Goal: Task Accomplishment & Management: Complete application form

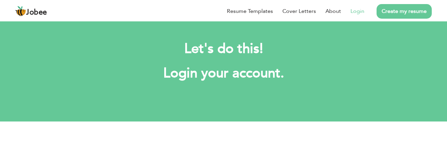
click at [356, 12] on link "Login" at bounding box center [358, 11] width 14 height 8
click at [357, 9] on link "Login" at bounding box center [358, 11] width 14 height 8
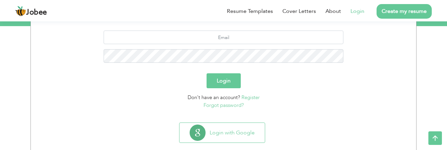
scroll to position [74, 0]
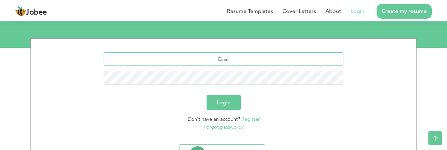
click at [229, 59] on input "text" at bounding box center [224, 59] width 240 height 14
type input "hashaambajwa16@gmail.com"
click at [229, 100] on button "Login" at bounding box center [224, 102] width 34 height 15
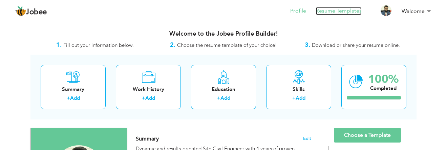
click at [339, 10] on link "Resume Templates" at bounding box center [339, 11] width 46 height 8
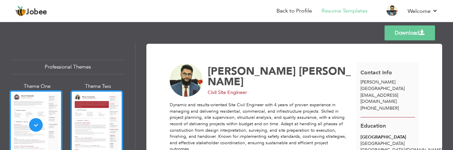
click at [97, 116] on div at bounding box center [96, 124] width 53 height 69
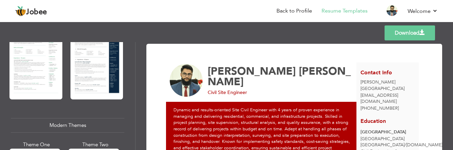
scroll to position [203, 0]
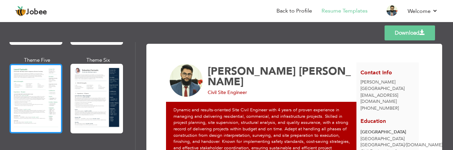
click at [48, 80] on div at bounding box center [35, 98] width 53 height 69
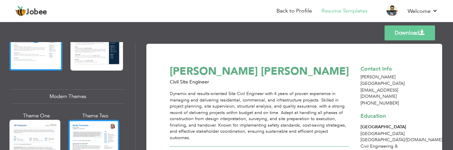
scroll to position [305, 0]
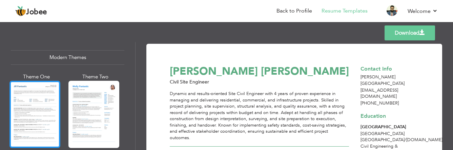
click at [40, 91] on div at bounding box center [34, 114] width 51 height 67
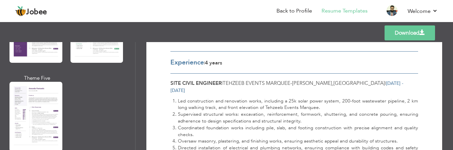
scroll to position [678, 0]
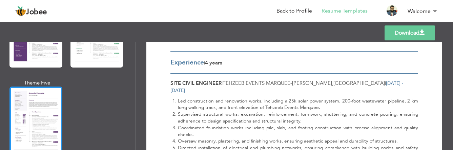
click at [47, 89] on div at bounding box center [35, 120] width 53 height 69
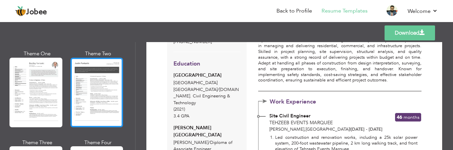
scroll to position [813, 0]
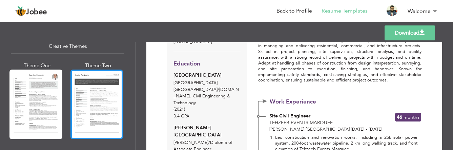
click at [98, 78] on div at bounding box center [96, 103] width 53 height 69
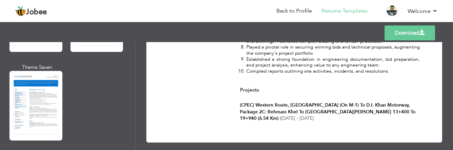
scroll to position [1084, 0]
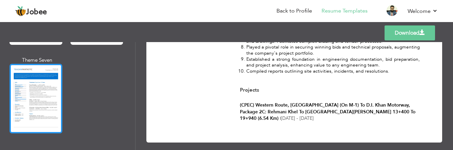
click at [52, 82] on div at bounding box center [35, 98] width 53 height 69
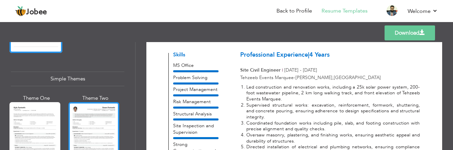
scroll to position [1186, 0]
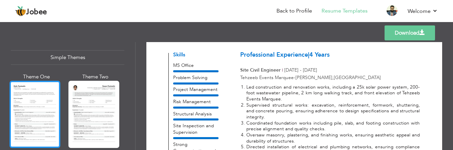
click at [43, 93] on div at bounding box center [34, 114] width 51 height 67
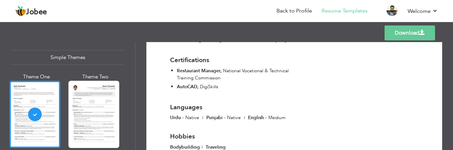
scroll to position [934, 0]
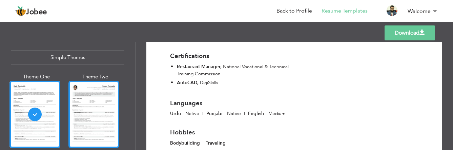
click at [79, 88] on div at bounding box center [93, 114] width 51 height 67
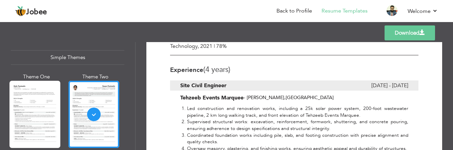
scroll to position [177, 0]
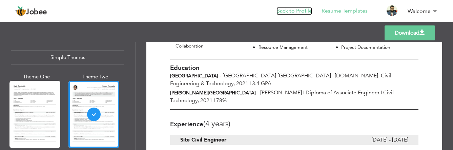
click at [286, 11] on link "Back to Profile" at bounding box center [294, 11] width 36 height 8
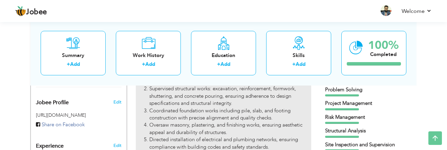
click at [213, 98] on li "Supervised structural works: excavation, reinforcement, formwork, shuttering, a…" at bounding box center [230, 96] width 162 height 22
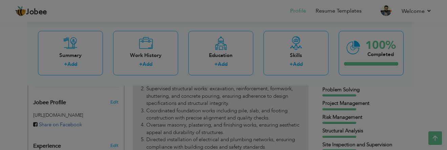
type input "Site Civil Engineer"
type input "Tehzeeb Events Marquee"
type input "09/2021"
type input "07/2025"
type input "[GEOGRAPHIC_DATA]"
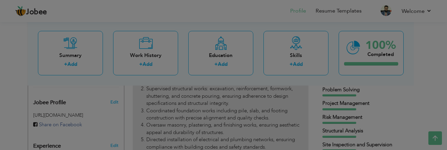
type input "[PERSON_NAME]"
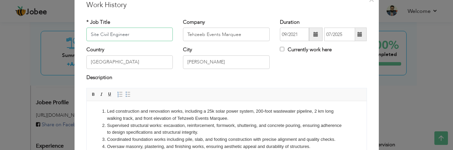
scroll to position [34, 0]
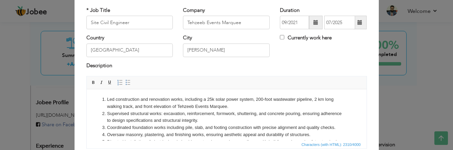
click at [107, 97] on li "Led construction and renovation works, including a 25k solar power system, 200-…" at bounding box center [226, 103] width 239 height 14
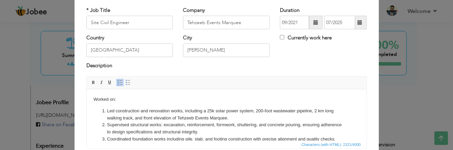
click at [91, 80] on span at bounding box center [93, 82] width 5 height 5
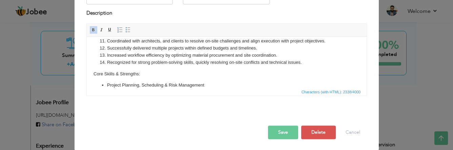
scroll to position [87, 0]
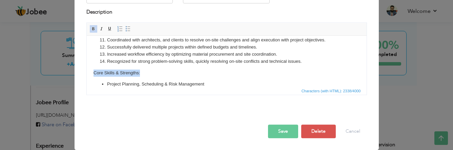
drag, startPoint x: 140, startPoint y: 72, endPoint x: 91, endPoint y: 71, distance: 48.8
click at [91, 71] on html "Worked on: Led construction and renovation works, including a 25k solar power s…" at bounding box center [226, 42] width 280 height 217
click at [91, 28] on span at bounding box center [93, 28] width 5 height 5
click at [156, 72] on body "Worked on: Led construction and renovation works, including a 25k solar power s…" at bounding box center [226, 43] width 266 height 204
click at [278, 132] on button "Save" at bounding box center [283, 131] width 30 height 14
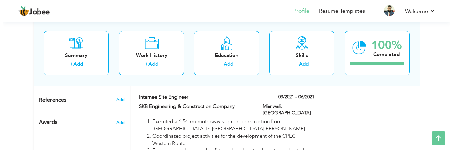
scroll to position [508, 0]
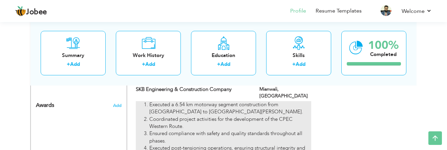
click at [192, 116] on li "Coordinated project activities for the development of the CPEC Western Route." at bounding box center [230, 123] width 162 height 15
type input "Internee Site Engineer"
type input "SKB Engineering & Construction Company"
type input "03/2021"
type input "06/2021"
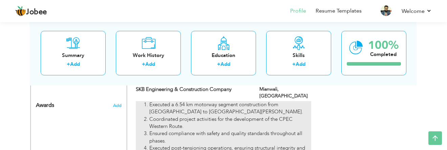
type input "Mianwali"
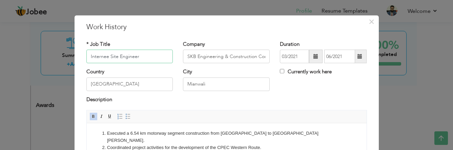
scroll to position [68, 0]
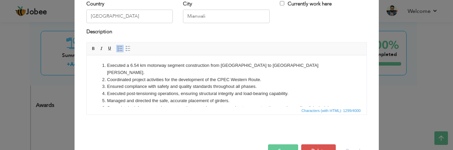
click at [107, 60] on html "Executed a 6.54 km motorway segment construction from Rehmani Khel to Kot Balia…" at bounding box center [226, 129] width 280 height 149
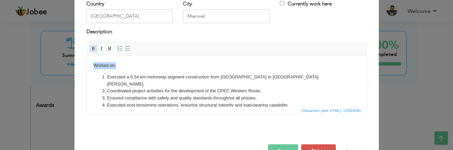
click at [91, 47] on span at bounding box center [93, 48] width 5 height 5
click at [134, 68] on body "Worked on: Executed a 6.54 km motorway segment construction from Rehmani Khel t…" at bounding box center [226, 135] width 266 height 147
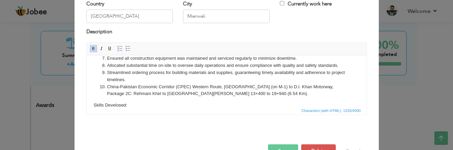
scroll to position [102, 0]
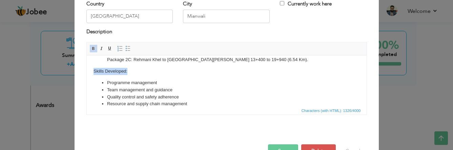
drag, startPoint x: 127, startPoint y: 63, endPoint x: 92, endPoint y: 63, distance: 35.6
click at [92, 63] on html "Worked on: Executed a 6.54 km motorway segment construction from Rehmani Khel t…" at bounding box center [226, 34] width 280 height 161
click at [91, 49] on span at bounding box center [93, 48] width 5 height 5
click p "Skills Developed:"
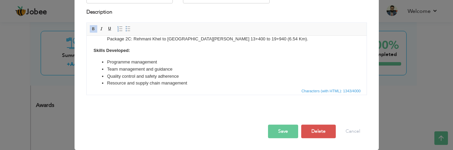
click at [279, 129] on button "Save" at bounding box center [283, 131] width 30 height 14
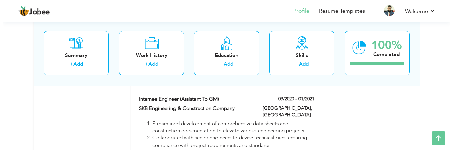
scroll to position [779, 0]
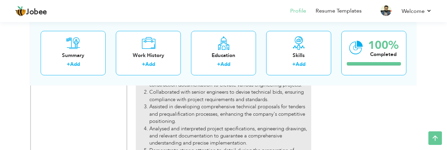
click at [200, 125] on li "Analysed and interpreted project specifications, engineering drawings, and rele…" at bounding box center [230, 136] width 162 height 22
type input "Internee Engineer (Assistant to GM)"
type input "09/2020"
type input "01/2021"
type input "[GEOGRAPHIC_DATA]"
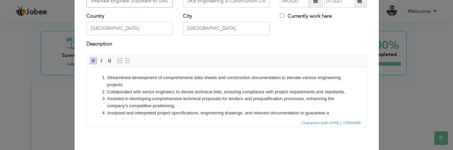
scroll to position [68, 0]
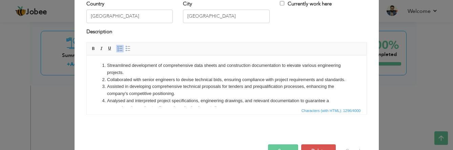
click at [107, 63] on li "Streamlined development of comprehensive data sheets and construction documenta…" at bounding box center [226, 69] width 239 height 14
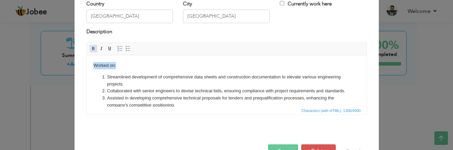
click at [92, 48] on span at bounding box center [93, 48] width 5 height 5
click at [159, 67] on body "Worked on: Streamlined development of comprehensive data sheets and constructio…" at bounding box center [226, 120] width 266 height 117
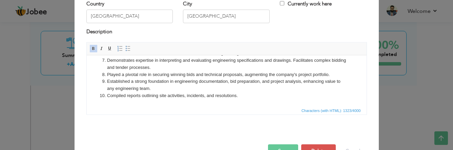
scroll to position [87, 0]
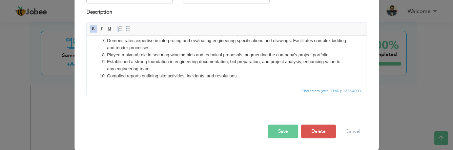
click at [278, 130] on button "Save" at bounding box center [283, 131] width 30 height 14
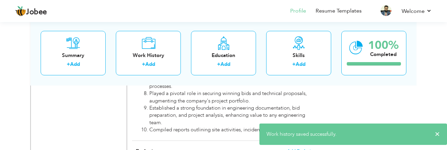
scroll to position [812, 0]
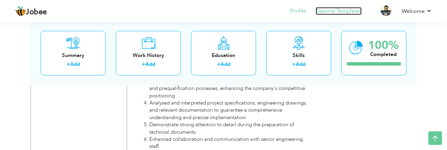
click at [325, 10] on link "Resume Templates" at bounding box center [339, 11] width 46 height 8
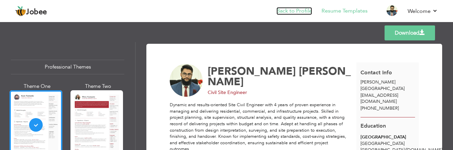
click at [286, 11] on link "Back to Profile" at bounding box center [294, 11] width 36 height 8
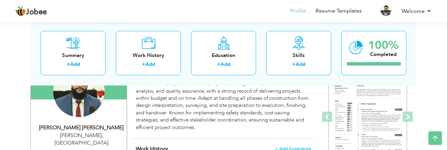
scroll to position [68, 0]
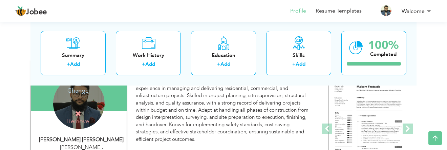
click at [81, 91] on h4 "Change" at bounding box center [78, 86] width 48 height 16
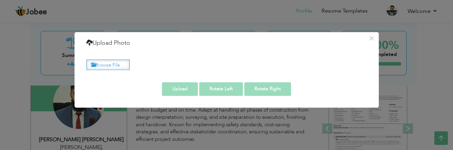
click at [117, 65] on label "Browse File ..." at bounding box center [107, 64] width 43 height 11
click at [0, 0] on input "Browse File ..." at bounding box center [0, 0] width 0 height 0
click at [373, 39] on button "×" at bounding box center [371, 38] width 11 height 11
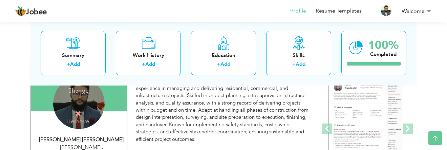
click at [79, 93] on h4 "Change" at bounding box center [78, 86] width 48 height 16
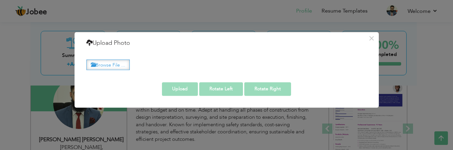
click at [112, 64] on label "Browse File ..." at bounding box center [107, 64] width 43 height 11
click at [0, 0] on input "Browse File ..." at bounding box center [0, 0] width 0 height 0
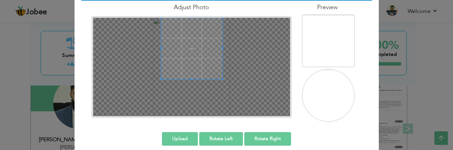
click at [194, 47] on span at bounding box center [191, 48] width 61 height 61
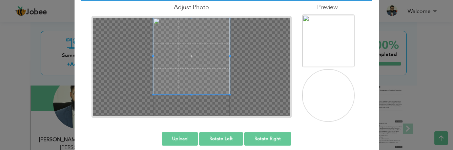
click at [124, 91] on div at bounding box center [191, 67] width 197 height 98
click at [211, 77] on span at bounding box center [191, 56] width 77 height 77
click at [188, 89] on div at bounding box center [191, 67] width 197 height 98
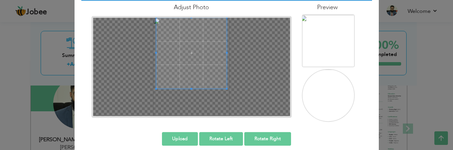
click at [156, 89] on span at bounding box center [191, 89] width 71 height 2
click at [191, 74] on span at bounding box center [191, 53] width 71 height 71
click at [177, 140] on button "Upload" at bounding box center [180, 139] width 36 height 14
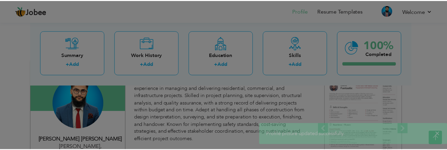
scroll to position [0, 0]
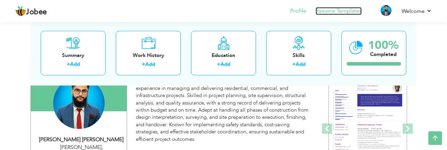
click at [336, 11] on link "Resume Templates" at bounding box center [339, 11] width 46 height 8
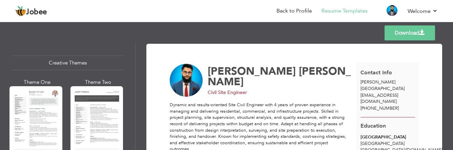
scroll to position [813, 0]
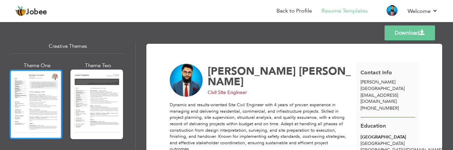
click at [39, 74] on div at bounding box center [35, 103] width 53 height 69
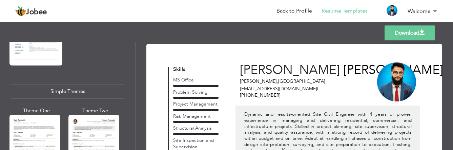
scroll to position [1186, 0]
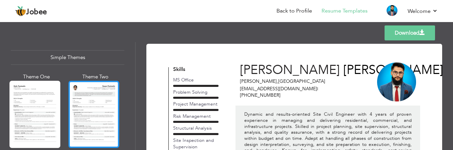
click at [103, 84] on div at bounding box center [93, 114] width 51 height 67
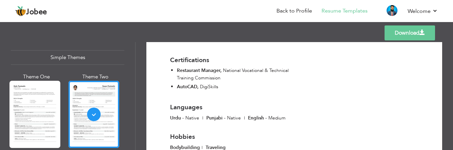
scroll to position [976, 0]
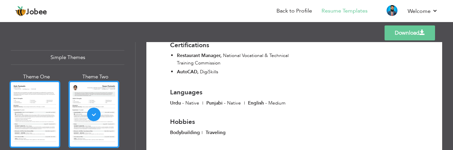
click at [38, 90] on div at bounding box center [34, 114] width 51 height 67
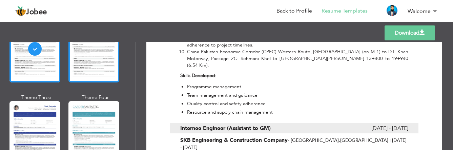
scroll to position [1254, 0]
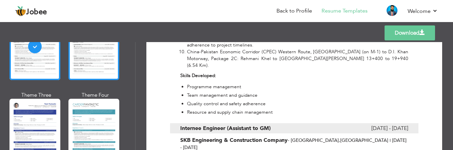
click at [98, 55] on div at bounding box center [93, 46] width 51 height 67
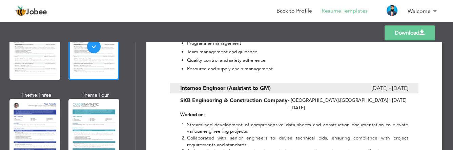
scroll to position [712, 0]
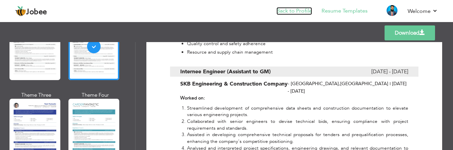
click at [301, 11] on link "Back to Profile" at bounding box center [294, 11] width 36 height 8
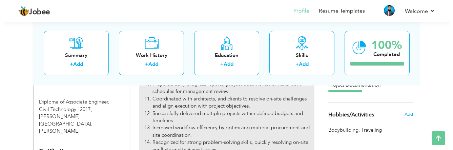
scroll to position [339, 0]
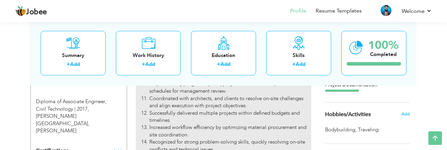
click at [250, 99] on li "Coordinated with architects, and clients to resolve on-site challenges and alig…" at bounding box center [230, 102] width 162 height 15
type input "Site Civil Engineer"
type input "Tehzeeb Events Marquee"
type input "09/2021"
type input "07/2025"
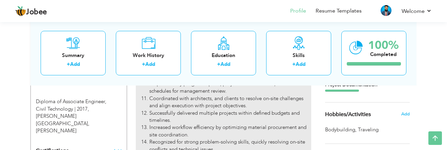
type input "[GEOGRAPHIC_DATA]"
type input "[PERSON_NAME]"
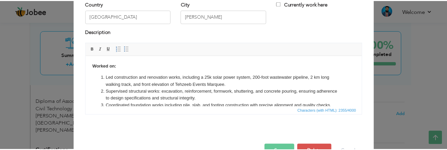
scroll to position [87, 0]
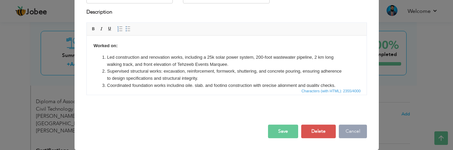
click at [352, 132] on button "Cancel" at bounding box center [353, 131] width 28 height 14
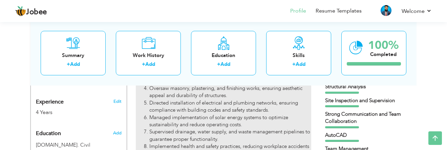
scroll to position [203, 0]
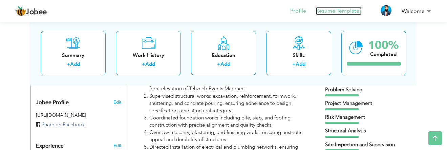
click at [332, 11] on link "Resume Templates" at bounding box center [339, 11] width 46 height 8
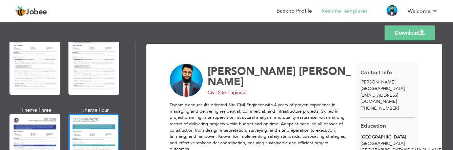
scroll to position [1206, 0]
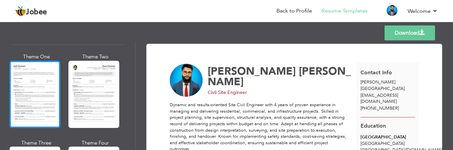
click at [32, 80] on div at bounding box center [34, 94] width 51 height 67
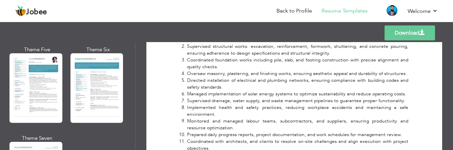
scroll to position [969, 0]
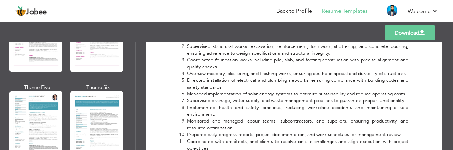
click at [40, 98] on div at bounding box center [35, 125] width 53 height 69
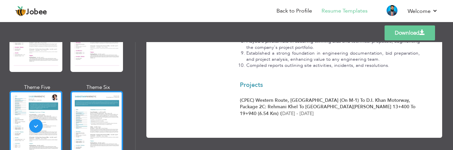
click at [92, 94] on div at bounding box center [96, 125] width 53 height 69
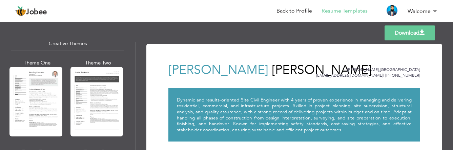
scroll to position [799, 0]
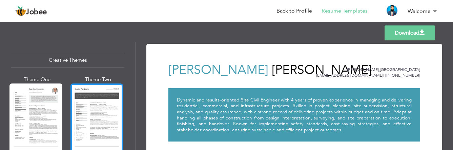
click at [108, 87] on div at bounding box center [96, 117] width 53 height 69
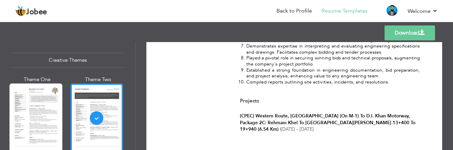
scroll to position [688, 0]
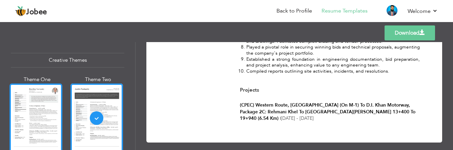
click at [50, 102] on div at bounding box center [35, 117] width 53 height 69
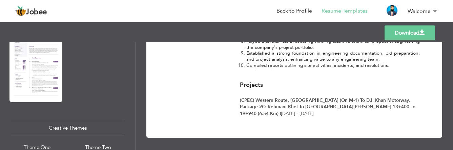
scroll to position [698, 0]
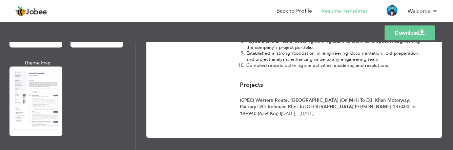
click at [48, 97] on div at bounding box center [35, 100] width 53 height 69
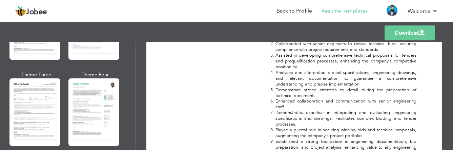
scroll to position [393, 0]
click at [87, 93] on div at bounding box center [93, 112] width 51 height 67
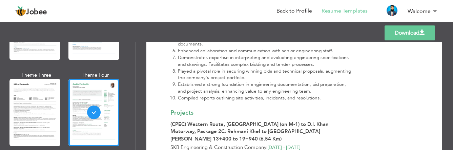
scroll to position [813, 0]
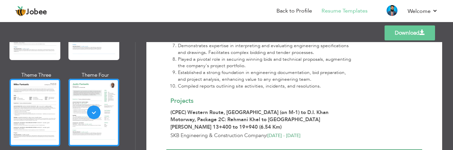
click at [41, 96] on div at bounding box center [34, 112] width 51 height 67
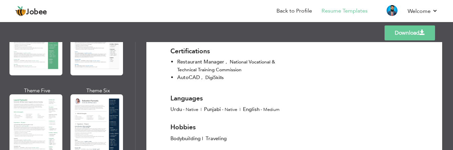
scroll to position [189, 0]
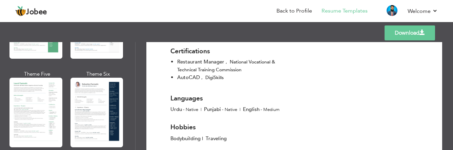
click at [55, 96] on div at bounding box center [35, 112] width 53 height 69
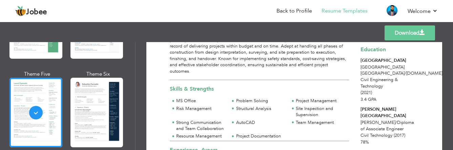
scroll to position [68, 0]
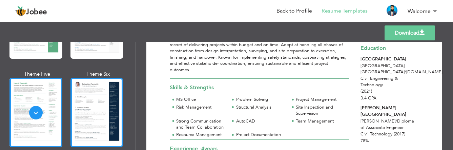
click at [83, 90] on div at bounding box center [96, 112] width 53 height 69
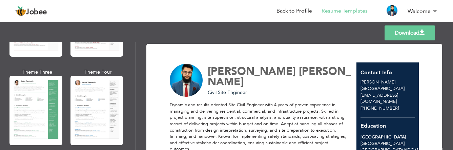
scroll to position [88, 0]
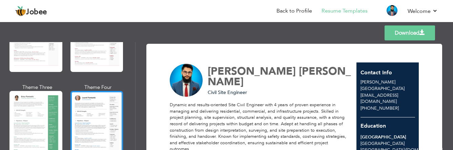
click at [80, 96] on div at bounding box center [96, 125] width 53 height 69
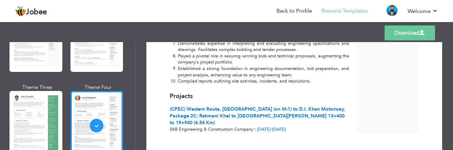
scroll to position [770, 0]
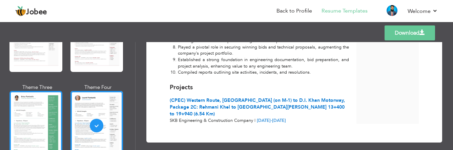
click at [38, 102] on div at bounding box center [35, 125] width 53 height 69
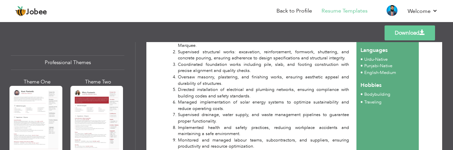
scroll to position [0, 0]
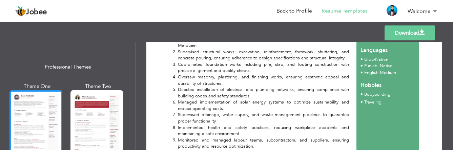
click at [50, 106] on div at bounding box center [35, 124] width 53 height 69
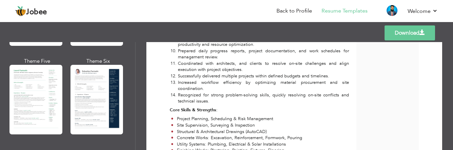
scroll to position [203, 0]
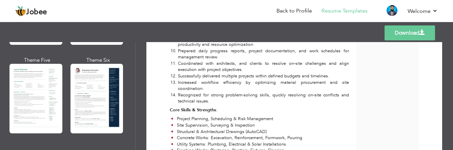
click at [3, 92] on div "Professional Themes Theme One Theme Two Theme Three Theme Six" at bounding box center [67, 96] width 135 height 108
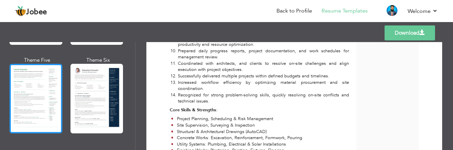
click at [18, 91] on div at bounding box center [35, 98] width 53 height 69
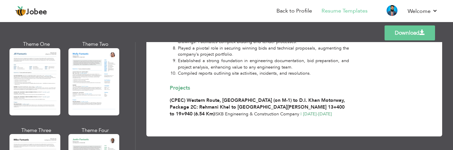
scroll to position [339, 0]
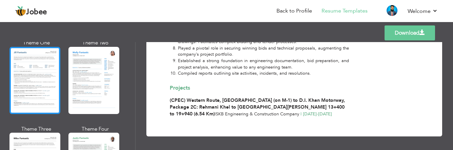
click at [33, 83] on div at bounding box center [34, 80] width 51 height 67
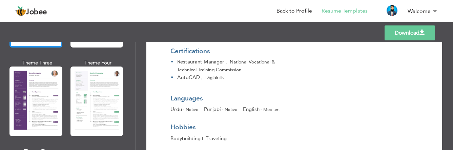
scroll to position [610, 0]
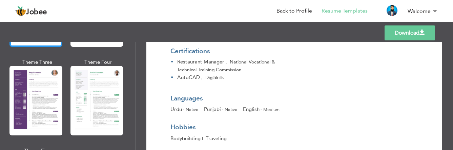
click at [47, 82] on div at bounding box center [35, 100] width 53 height 69
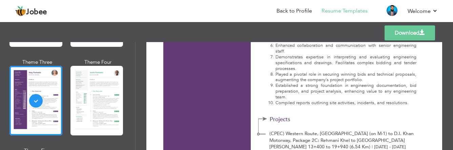
scroll to position [740, 0]
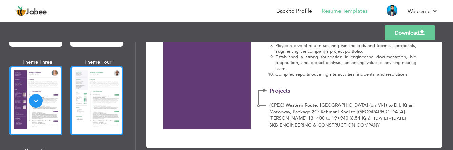
click at [90, 83] on div at bounding box center [96, 100] width 53 height 69
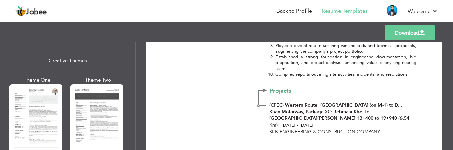
scroll to position [813, 0]
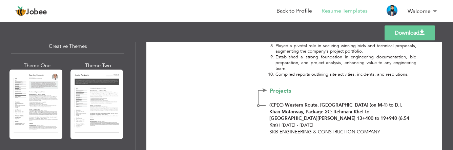
click at [98, 86] on div at bounding box center [96, 103] width 53 height 69
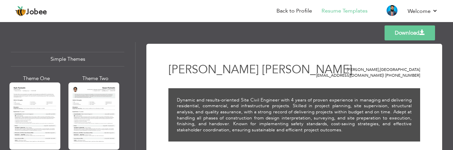
scroll to position [1186, 0]
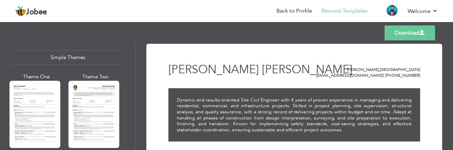
click at [98, 86] on div at bounding box center [93, 114] width 51 height 67
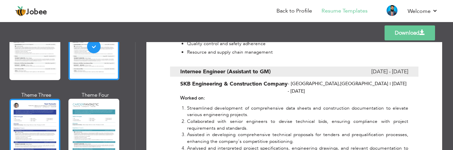
scroll to position [1274, 0]
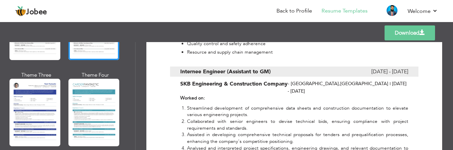
click at [78, 91] on div at bounding box center [93, 112] width 51 height 67
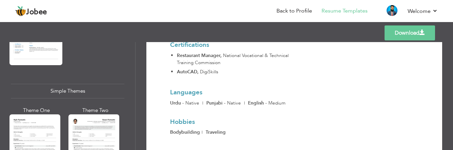
scroll to position [1186, 0]
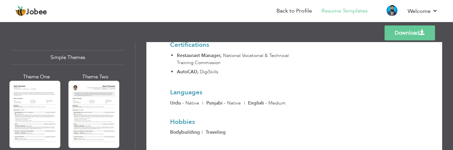
click at [56, 98] on div at bounding box center [34, 114] width 51 height 67
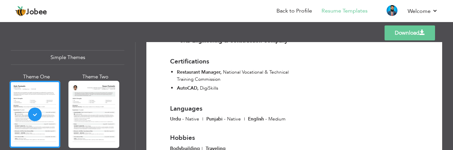
scroll to position [954, 0]
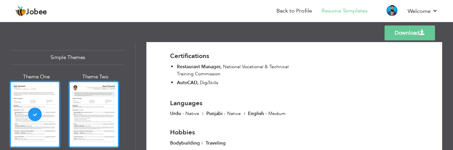
click at [118, 86] on div at bounding box center [93, 114] width 51 height 67
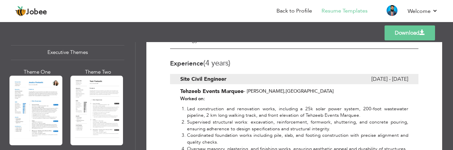
scroll to position [528, 0]
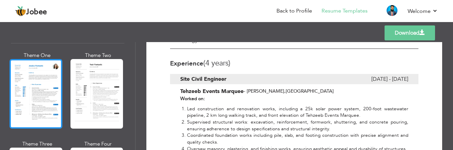
click at [48, 85] on div at bounding box center [35, 93] width 53 height 69
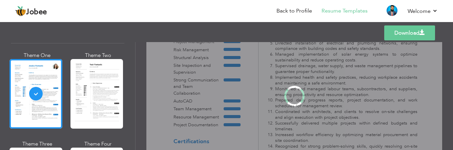
scroll to position [528, 0]
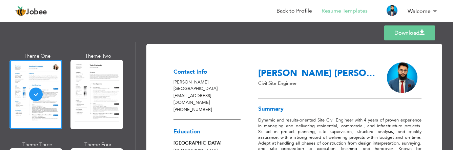
click at [100, 84] on div at bounding box center [96, 94] width 53 height 69
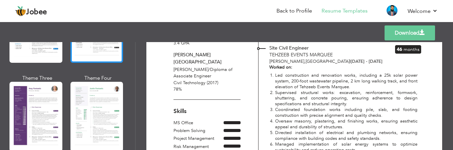
scroll to position [596, 0]
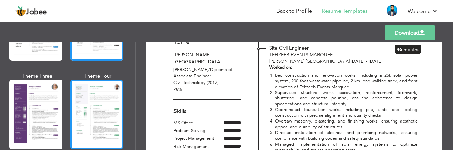
click at [88, 91] on div at bounding box center [96, 114] width 53 height 69
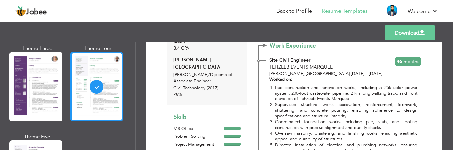
scroll to position [664, 0]
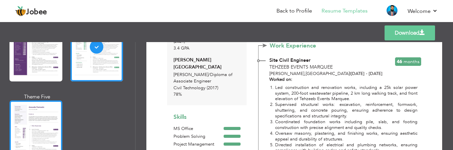
click at [37, 105] on div at bounding box center [35, 134] width 53 height 69
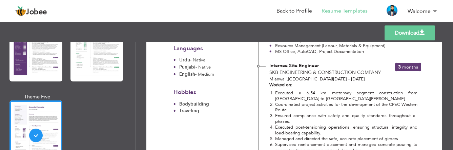
scroll to position [322, 0]
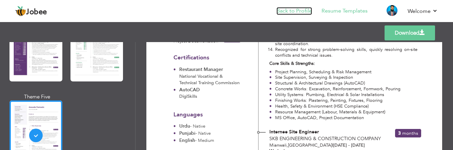
click at [294, 11] on link "Back to Profile" at bounding box center [294, 11] width 36 height 8
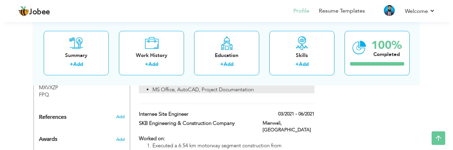
scroll to position [508, 0]
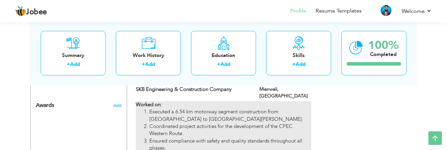
click at [248, 108] on li "Executed a 6.54 km motorway segment construction from [GEOGRAPHIC_DATA] to [GEO…" at bounding box center [230, 115] width 162 height 15
type input "Internee Site Engineer"
type input "SKB Engineering & Construction Company"
type input "03/2021"
type input "06/2021"
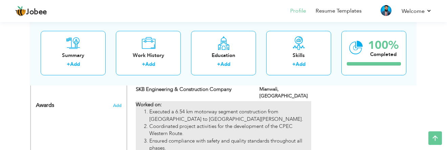
type input "[GEOGRAPHIC_DATA]"
type input "Mianwali"
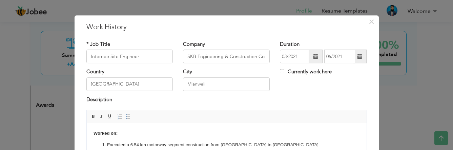
click at [313, 56] on span at bounding box center [315, 56] width 5 height 5
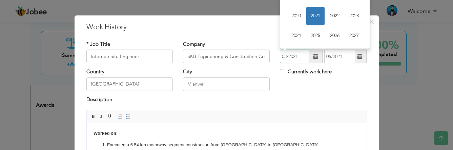
click at [315, 14] on span "2021" at bounding box center [315, 16] width 18 height 18
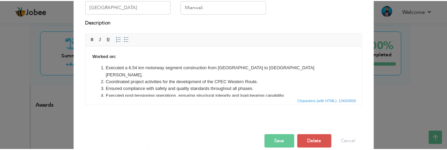
scroll to position [87, 0]
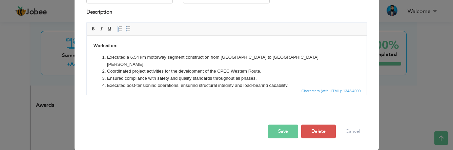
click at [284, 131] on button "Save" at bounding box center [283, 131] width 30 height 14
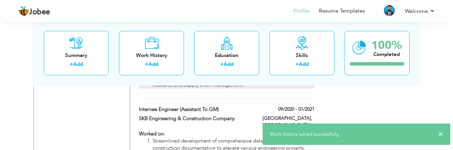
scroll to position [712, 0]
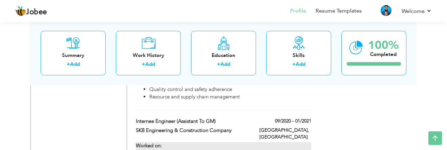
type input "Internee Engineer (Assistant to GM)"
type input "09/2020"
type input "01/2021"
type input "[GEOGRAPHIC_DATA]"
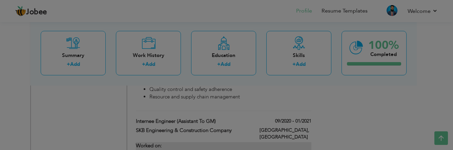
scroll to position [0, 0]
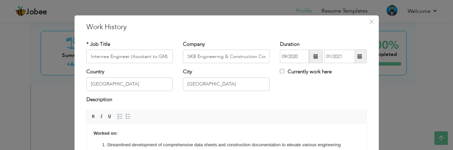
click at [361, 58] on span at bounding box center [359, 57] width 13 height 14
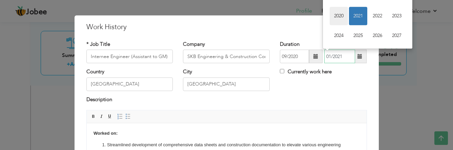
click at [337, 16] on span "2020" at bounding box center [339, 16] width 18 height 18
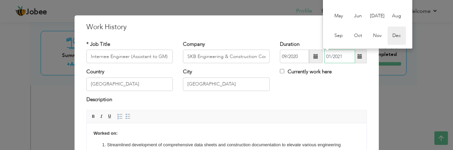
click at [393, 35] on span "Dec" at bounding box center [397, 36] width 18 height 18
type input "12/2020"
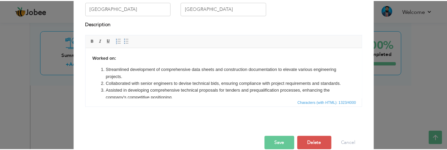
scroll to position [87, 0]
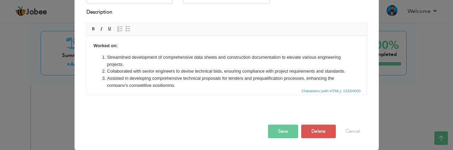
click at [291, 134] on button "Save" at bounding box center [283, 131] width 30 height 14
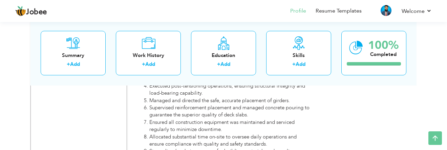
scroll to position [576, 0]
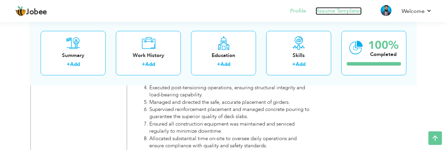
click at [337, 13] on link "Resume Templates" at bounding box center [339, 11] width 46 height 8
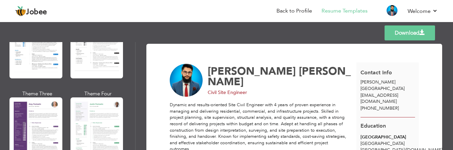
scroll to position [610, 0]
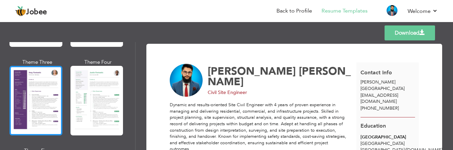
click at [48, 78] on div at bounding box center [35, 100] width 53 height 69
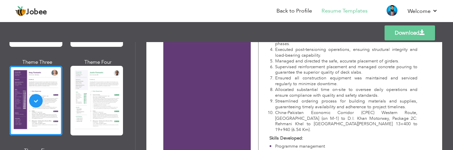
scroll to position [440, 0]
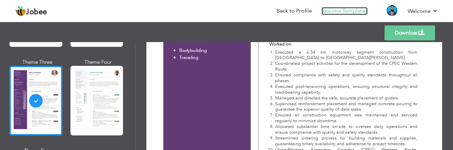
click at [341, 12] on link "Resume Templates" at bounding box center [345, 11] width 46 height 8
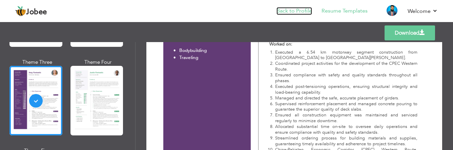
click at [296, 10] on link "Back to Profile" at bounding box center [294, 11] width 36 height 8
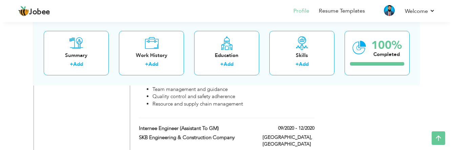
scroll to position [712, 0]
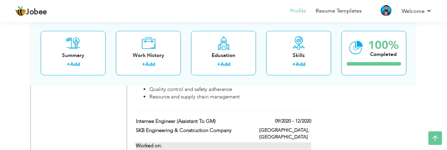
type input "Internee Engineer (Assistant to GM)"
type input "SKB Engineering & Construction Company"
type input "09/2020"
type input "12/2020"
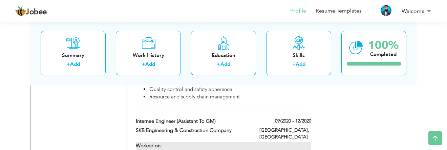
type input "[GEOGRAPHIC_DATA]"
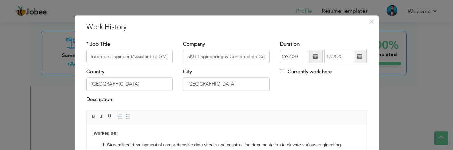
click at [357, 56] on span at bounding box center [359, 56] width 5 height 5
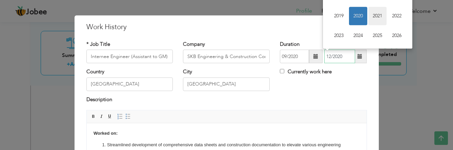
click at [376, 12] on span "2021" at bounding box center [377, 16] width 18 height 18
click at [353, 15] on span "Jun" at bounding box center [358, 16] width 18 height 18
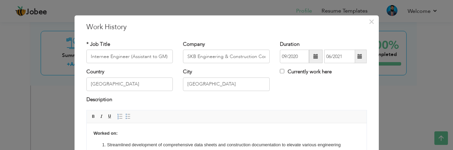
click at [357, 59] on span at bounding box center [359, 56] width 5 height 5
click at [273, 35] on div "× Work History * Job Title Internee Engineer (Assistant to GM) Company SKB Engi…" at bounding box center [227, 126] width 304 height 222
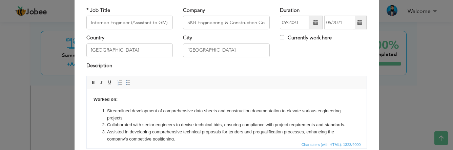
click at [358, 24] on span at bounding box center [359, 22] width 5 height 5
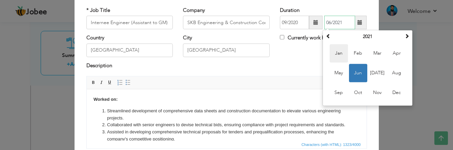
click at [334, 54] on span "Jan" at bounding box center [339, 53] width 18 height 18
type input "01/2021"
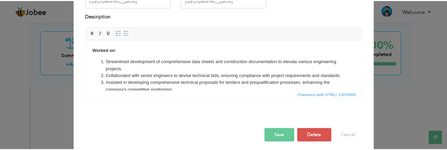
scroll to position [87, 0]
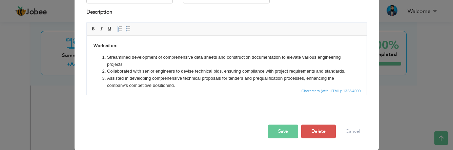
click at [276, 130] on button "Save" at bounding box center [283, 131] width 30 height 14
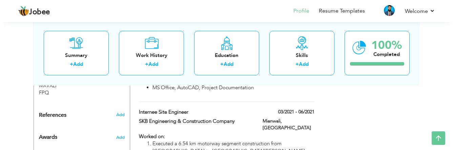
scroll to position [474, 0]
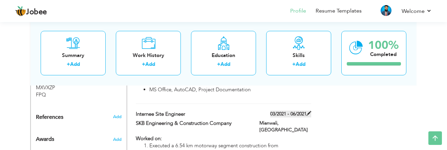
click at [308, 111] on span at bounding box center [309, 113] width 5 height 5
type input "Internee Site Engineer"
type input "03/2021"
type input "06/2021"
type input "Mianwali"
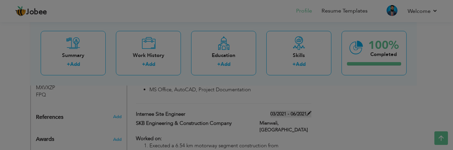
scroll to position [0, 0]
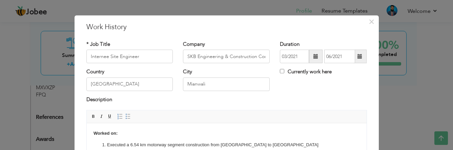
click at [357, 57] on span at bounding box center [359, 56] width 5 height 5
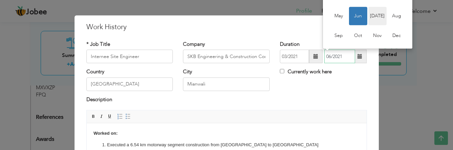
click at [373, 19] on span "Jul" at bounding box center [377, 16] width 18 height 18
type input "07/2021"
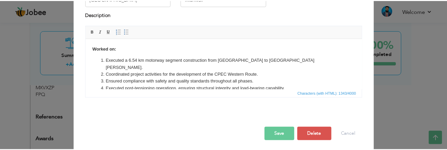
scroll to position [87, 0]
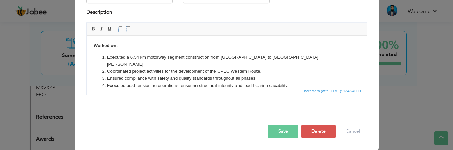
click at [274, 132] on button "Save" at bounding box center [283, 131] width 30 height 14
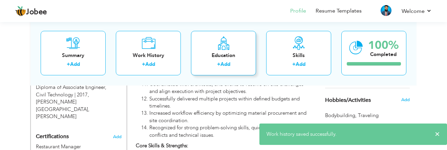
scroll to position [339, 0]
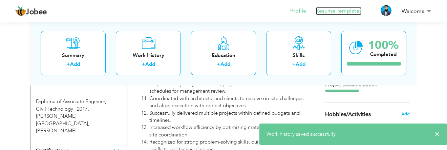
click at [342, 11] on link "Resume Templates" at bounding box center [339, 11] width 46 height 8
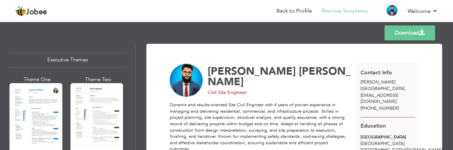
scroll to position [542, 0]
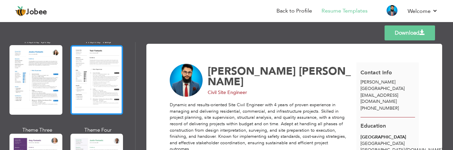
click at [70, 71] on div at bounding box center [96, 79] width 53 height 69
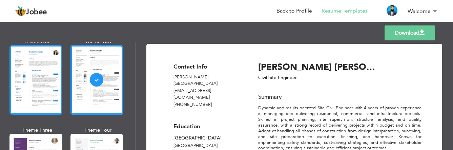
click at [50, 70] on div at bounding box center [35, 79] width 53 height 69
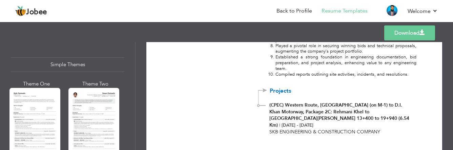
scroll to position [1171, 0]
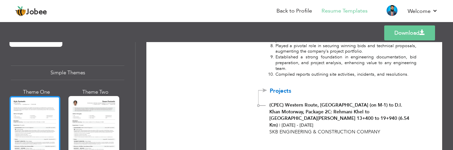
click at [40, 105] on div at bounding box center [34, 129] width 51 height 67
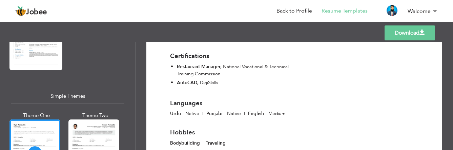
scroll to position [1070, 0]
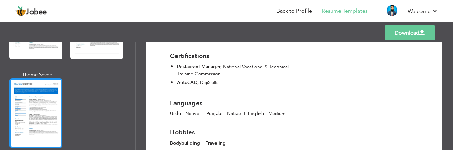
click at [51, 94] on div at bounding box center [35, 112] width 53 height 69
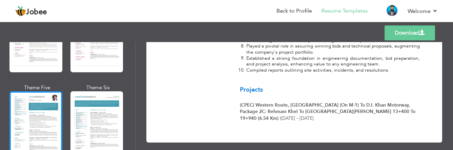
scroll to position [968, 0]
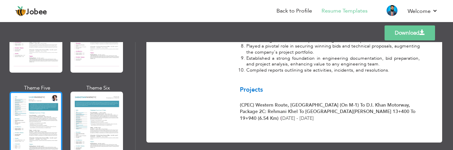
click at [33, 96] on div at bounding box center [35, 125] width 53 height 69
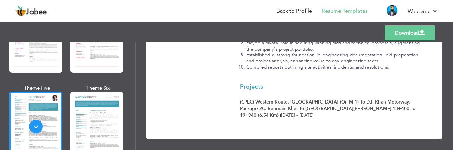
scroll to position [723, 0]
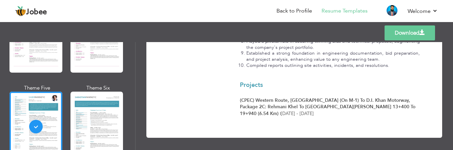
drag, startPoint x: 94, startPoint y: 97, endPoint x: 103, endPoint y: 98, distance: 9.2
click at [95, 98] on div at bounding box center [96, 125] width 53 height 69
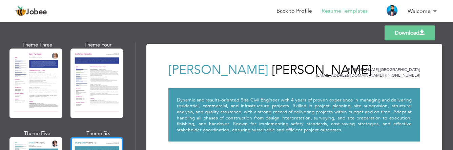
scroll to position [900, 0]
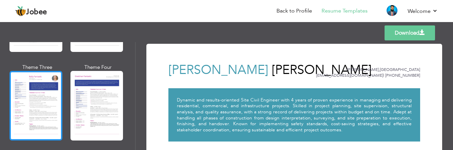
click at [46, 85] on div at bounding box center [35, 105] width 53 height 69
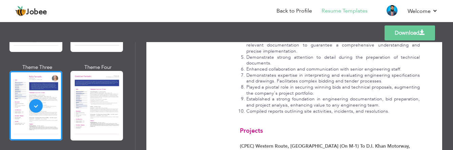
scroll to position [723, 0]
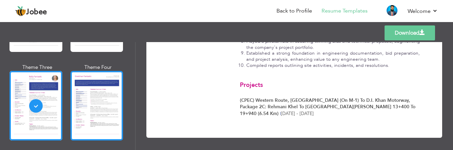
click at [77, 85] on div at bounding box center [96, 105] width 53 height 69
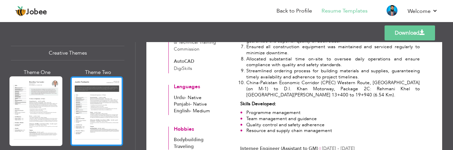
scroll to position [799, 0]
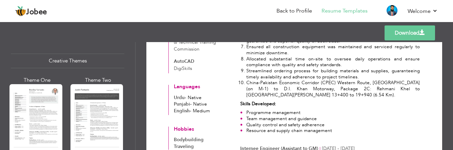
click at [109, 103] on div at bounding box center [96, 118] width 53 height 69
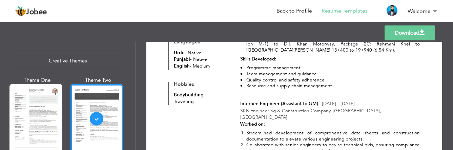
scroll to position [553, 0]
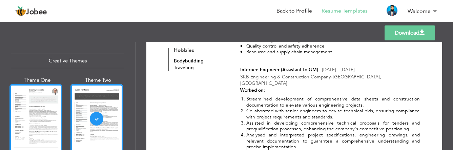
click at [41, 89] on div at bounding box center [35, 118] width 53 height 69
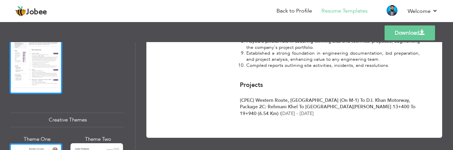
scroll to position [697, 0]
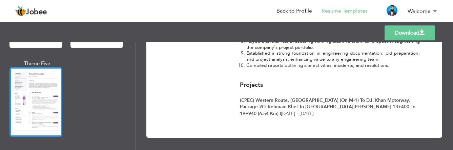
click at [50, 99] on div at bounding box center [35, 101] width 53 height 69
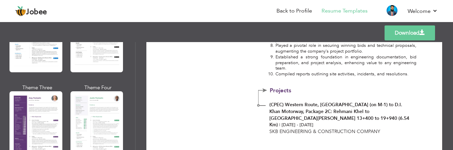
scroll to position [595, 0]
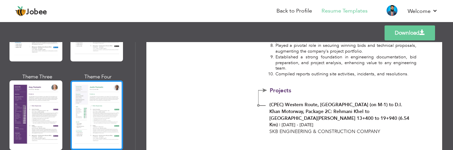
click at [86, 95] on div at bounding box center [96, 114] width 53 height 69
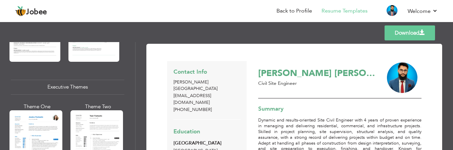
scroll to position [426, 0]
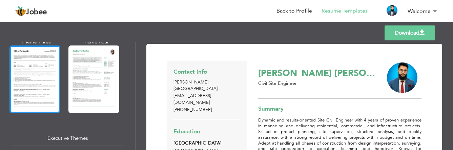
click at [25, 71] on div at bounding box center [34, 78] width 51 height 67
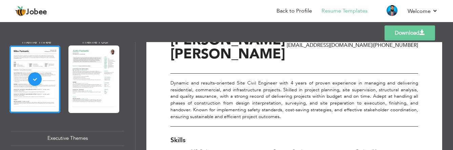
scroll to position [0, 0]
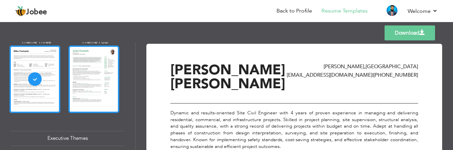
click at [94, 87] on div at bounding box center [93, 78] width 51 height 67
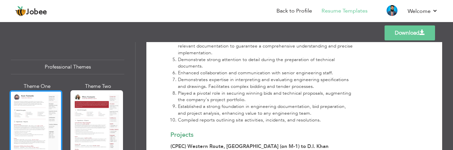
click at [33, 103] on div at bounding box center [35, 124] width 53 height 69
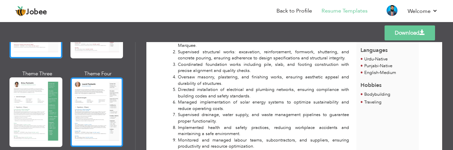
scroll to position [102, 0]
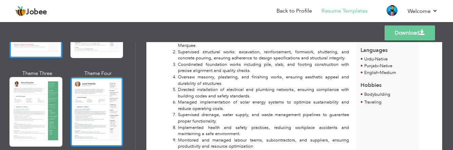
click at [91, 103] on div at bounding box center [96, 111] width 53 height 69
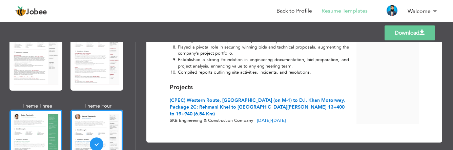
scroll to position [34, 0]
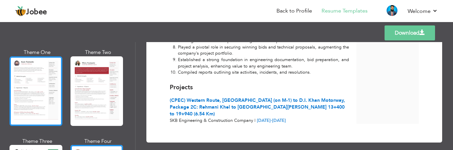
click at [45, 106] on div at bounding box center [35, 90] width 53 height 69
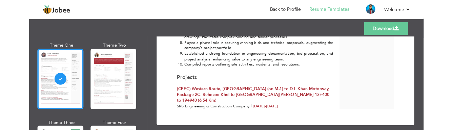
scroll to position [770, 0]
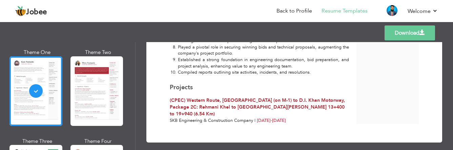
click at [400, 30] on link "Download" at bounding box center [410, 32] width 50 height 15
